Goal: Task Accomplishment & Management: Use online tool/utility

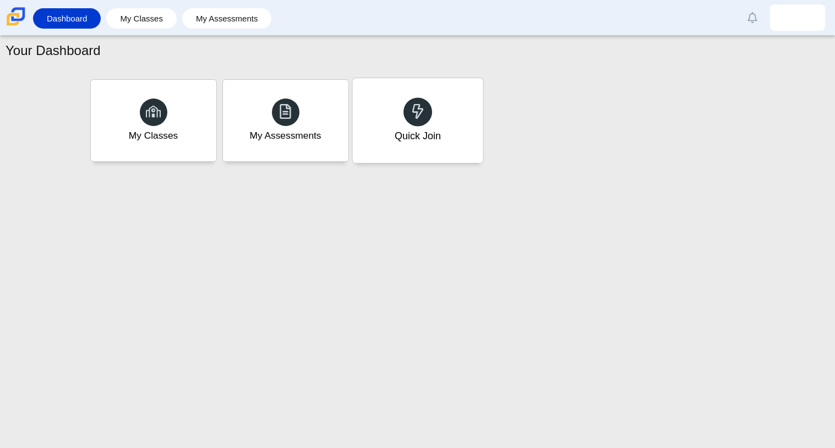
click at [452, 98] on div "Quick Join" at bounding box center [417, 120] width 130 height 85
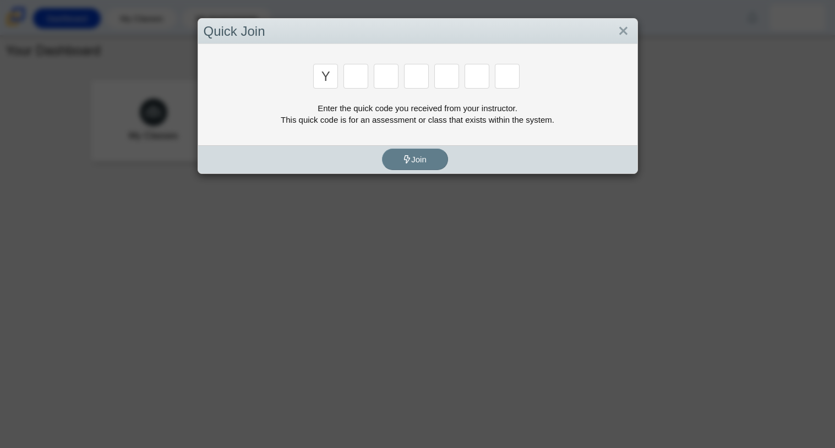
type input "y"
type input "3"
type input "k"
type input "e"
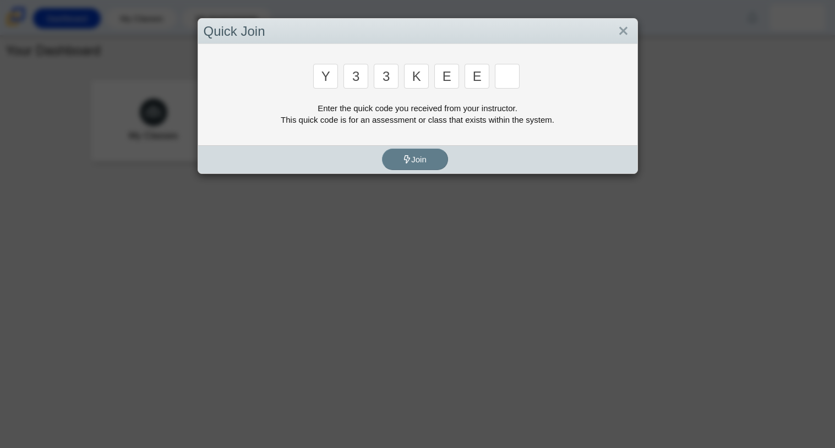
type input "e"
type input "4"
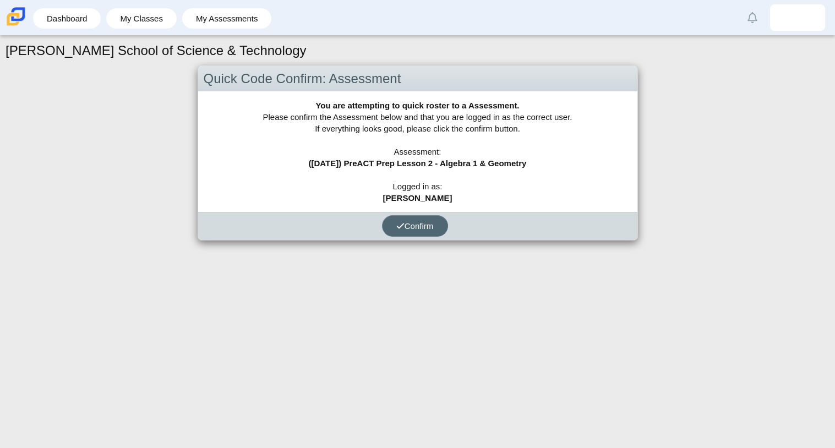
click at [431, 224] on span "Confirm" at bounding box center [414, 225] width 37 height 9
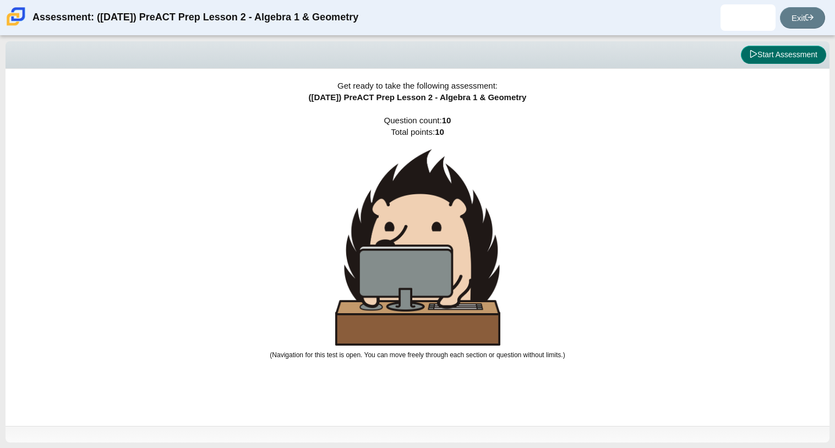
click at [760, 53] on button "Start Assessment" at bounding box center [783, 55] width 85 height 19
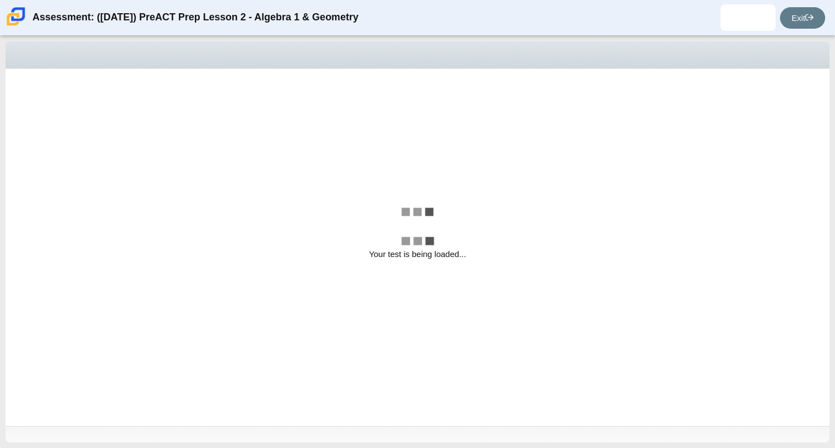
select select "bbf5d072-3e0b-44c4-9a12-6e7c9033f65b"
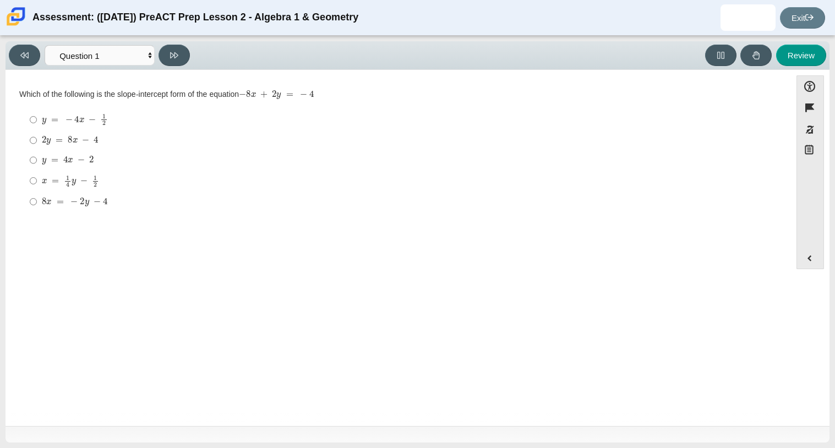
click at [81, 162] on mjx-c "Assessment items" at bounding box center [81, 160] width 7 height 6
click at [37, 162] on input "y = 4 x − 2 y = 4 x − 2" at bounding box center [33, 160] width 7 height 20
radio input "true"
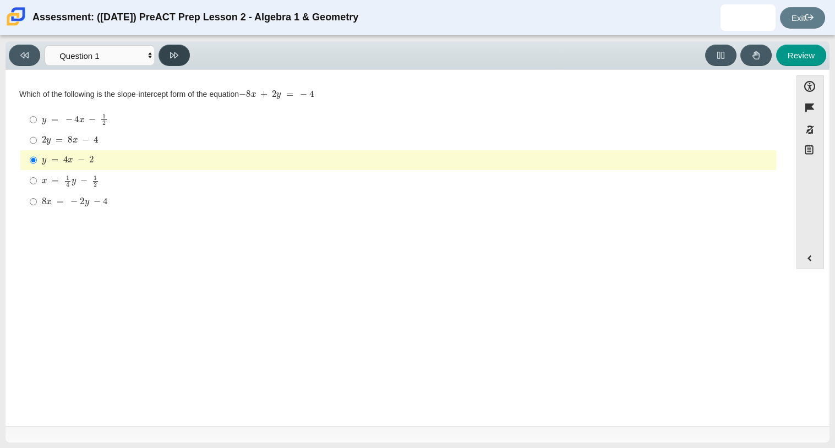
click at [172, 46] on button at bounding box center [173, 55] width 31 height 21
select select "489dcffd-4e6a-49cf-a9d6-ad1d4a911a4e"
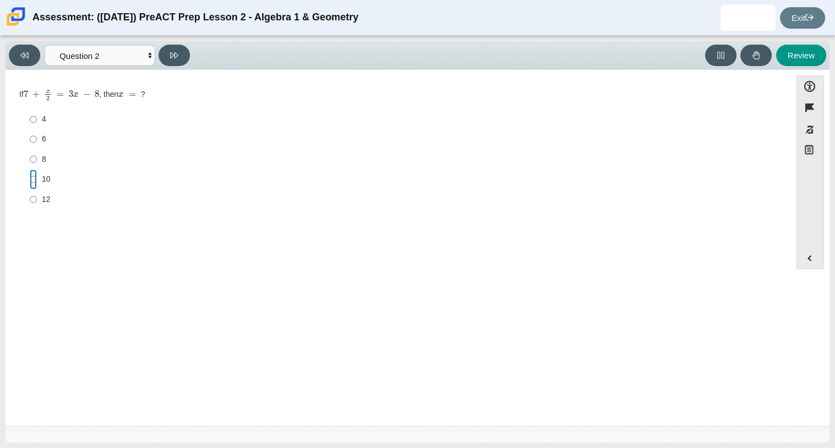
click at [34, 174] on input "10 10" at bounding box center [33, 179] width 7 height 20
radio input "true"
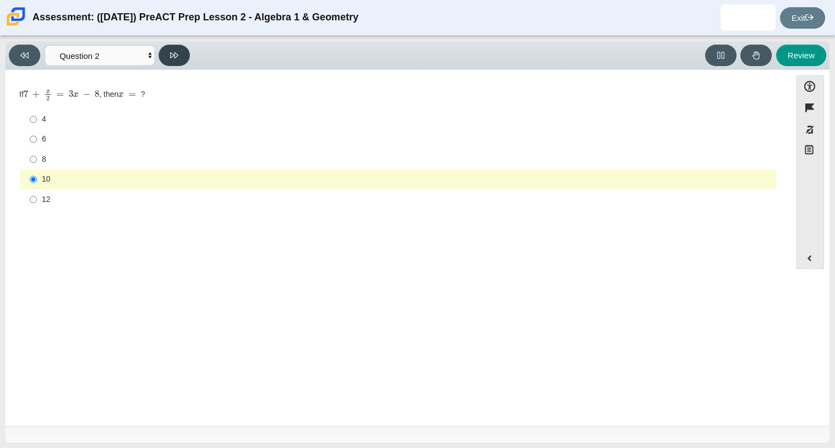
click at [176, 52] on icon at bounding box center [174, 55] width 8 height 8
select select "97f4f5fa-a52e-4fed-af51-565bfcdf47cb"
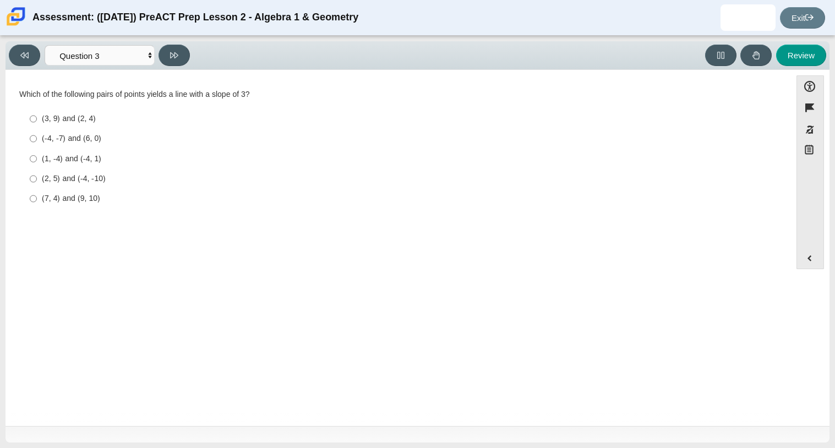
click at [56, 101] on div "Which of the following pairs of points yields a line with a slope of 3? Respons…" at bounding box center [398, 149] width 758 height 120
click at [97, 131] on label "(-4, -7) and (6, 0) (-4, -7) and (6, 0)" at bounding box center [399, 139] width 754 height 20
click at [37, 131] on input "(-4, -7) and (6, 0) (-4, -7) and (6, 0)" at bounding box center [33, 139] width 7 height 20
radio input "true"
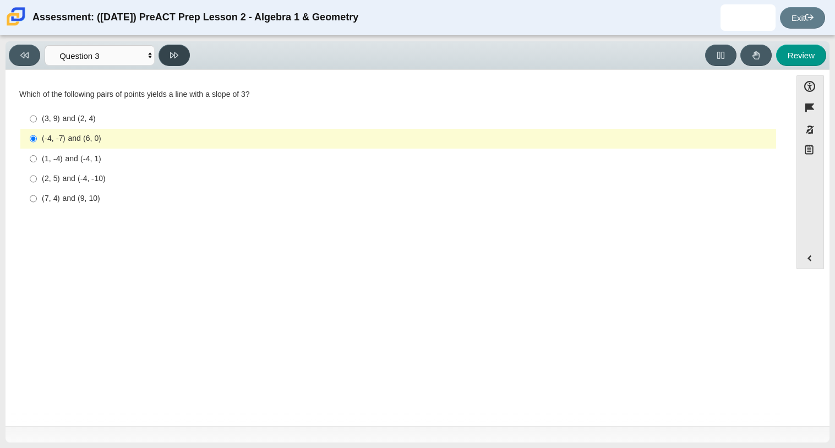
click at [174, 47] on button at bounding box center [173, 55] width 31 height 21
select select "ec95ace6-bebc-42b8-9428-40567494d4da"
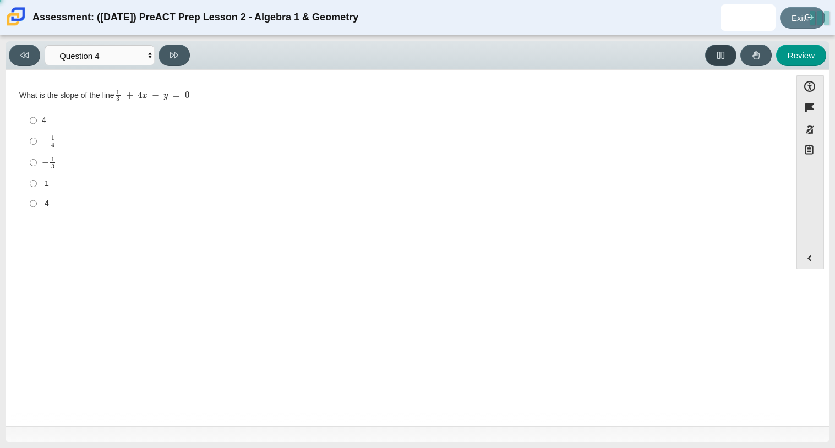
click at [728, 55] on button at bounding box center [720, 55] width 31 height 21
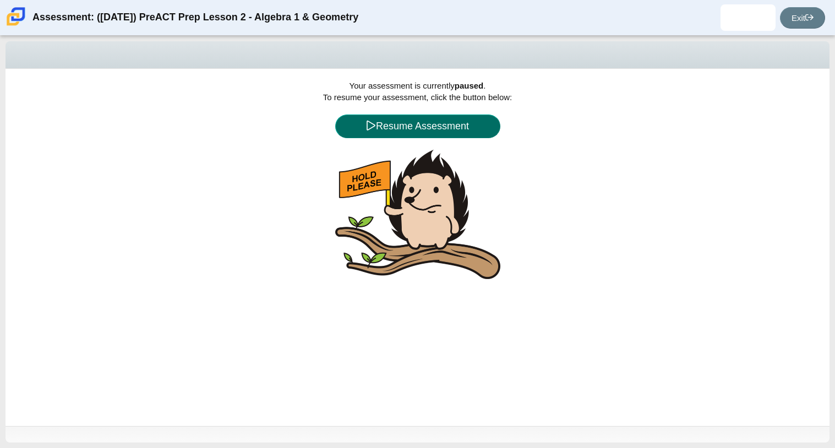
click at [474, 117] on button "Resume Assessment" at bounding box center [417, 126] width 165 height 24
